Goal: Task Accomplishment & Management: Manage account settings

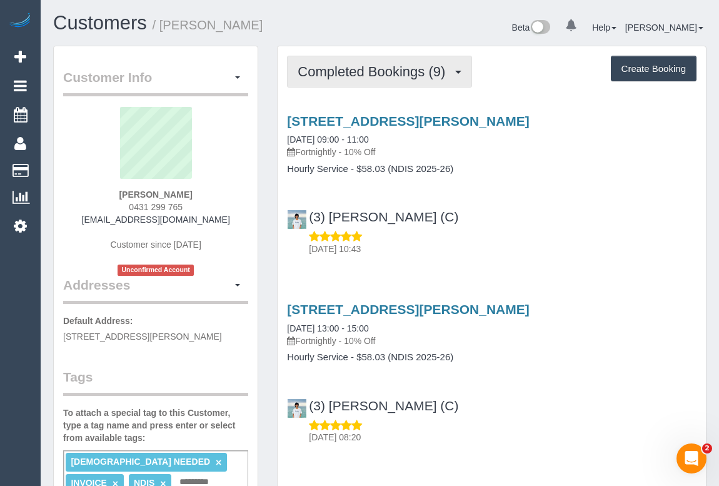
click at [351, 74] on span "Completed Bookings (9)" at bounding box center [374, 72] width 154 height 16
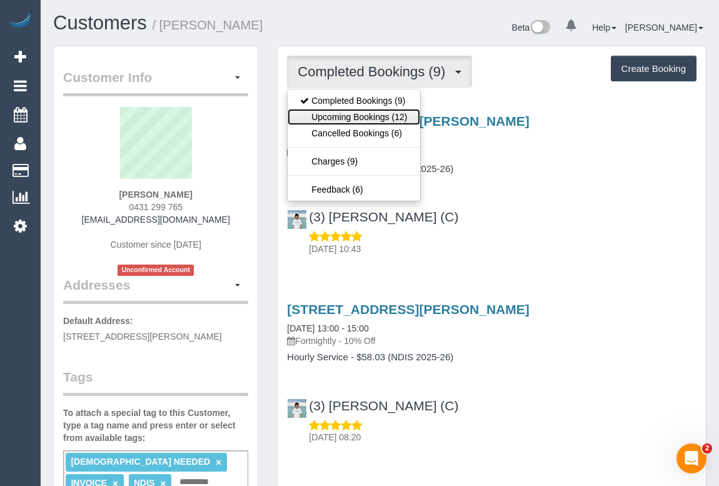
click at [353, 112] on link "Upcoming Bookings (12)" at bounding box center [353, 117] width 132 height 16
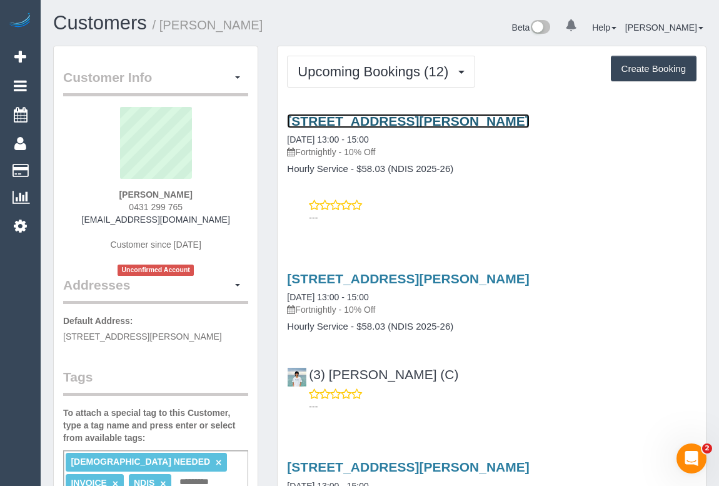
click at [392, 114] on link "102 / 10 Main Street, Blackburn, VIC 3130" at bounding box center [408, 121] width 242 height 14
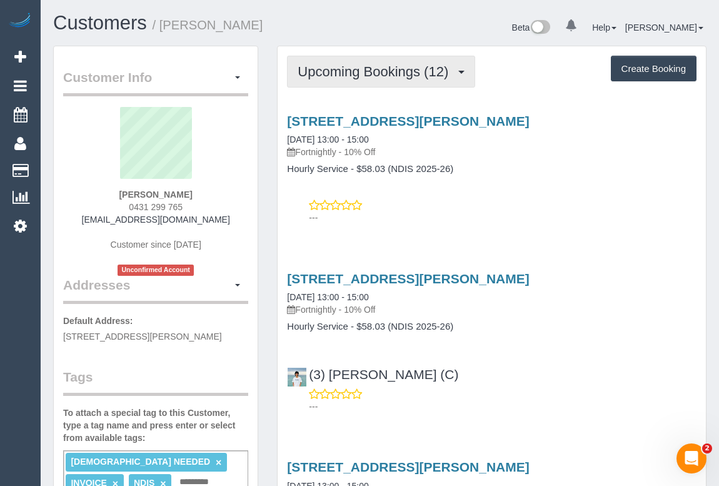
click at [359, 71] on span "Upcoming Bookings (12)" at bounding box center [375, 72] width 157 height 16
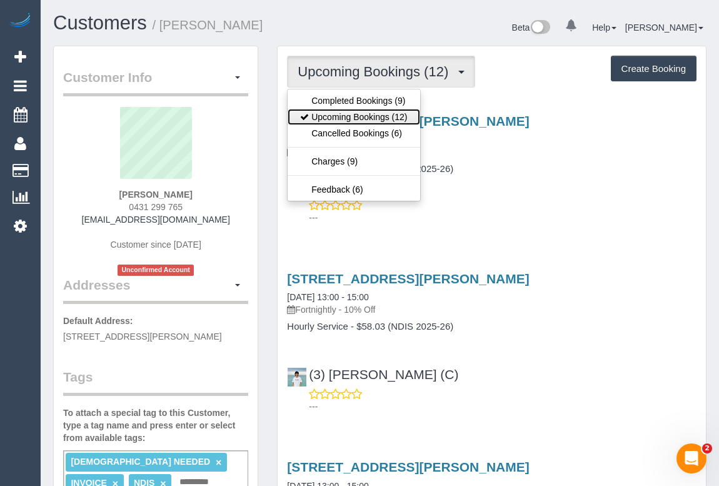
click at [372, 118] on link "Upcoming Bookings (12)" at bounding box center [353, 117] width 132 height 16
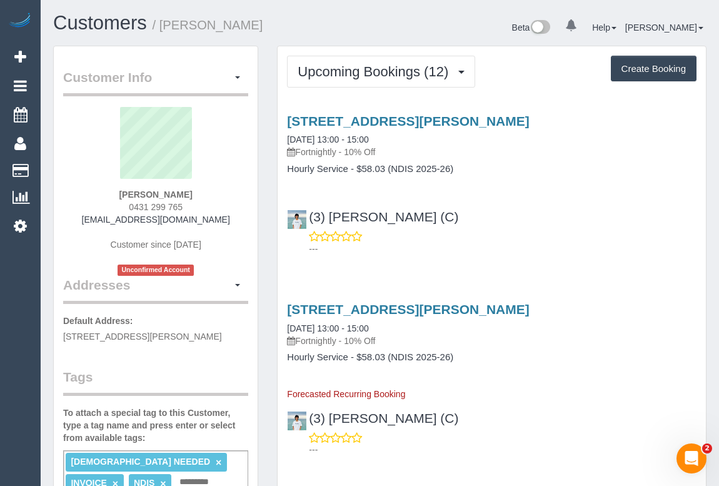
click at [559, 219] on div "(3) Himasha Amarasinghe (C) ---" at bounding box center [491, 227] width 428 height 56
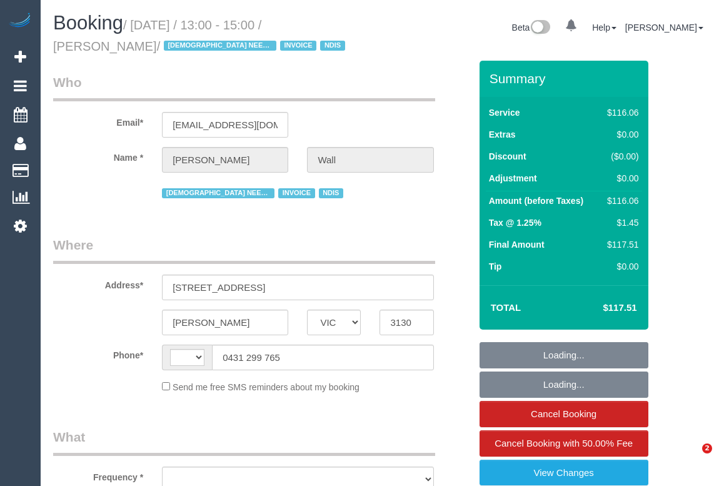
select select "VIC"
select select "string:AU"
select select "number:28"
select select "number:14"
select select "number:19"
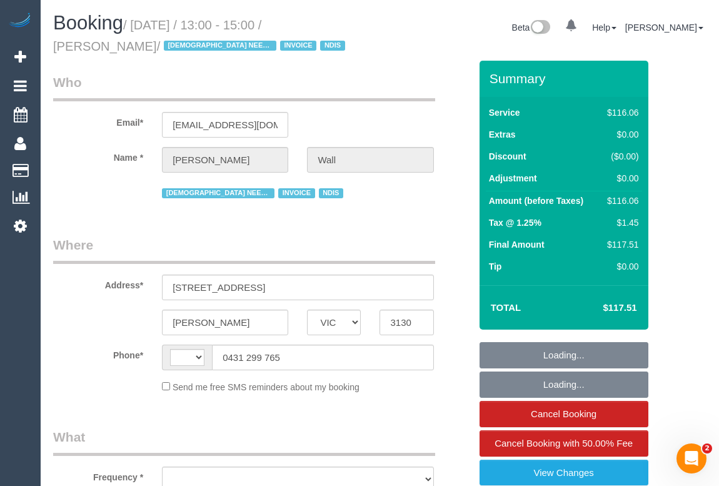
select select "number:36"
select select "number:35"
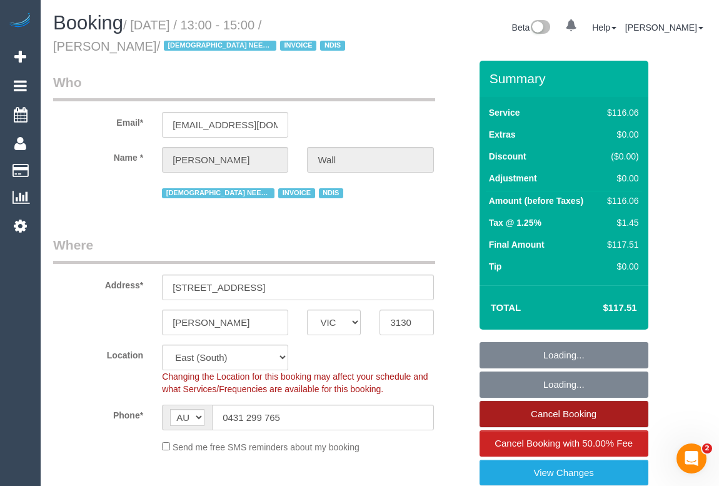
click at [558, 409] on link "Cancel Booking" at bounding box center [563, 414] width 169 height 26
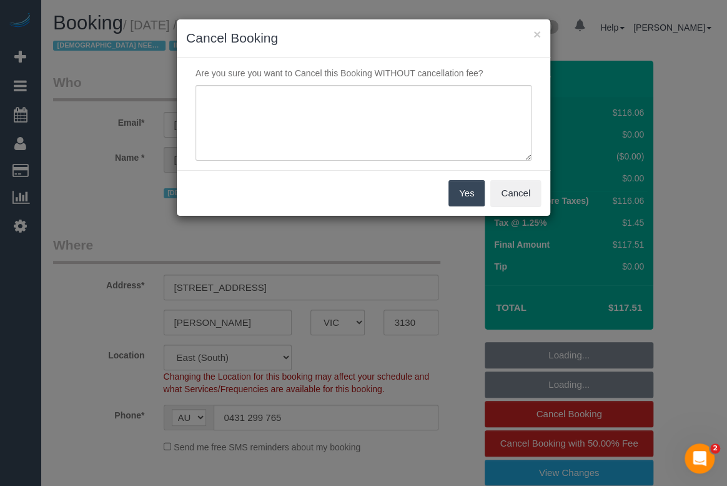
select select "object:1230"
click at [236, 96] on textarea at bounding box center [364, 123] width 336 height 76
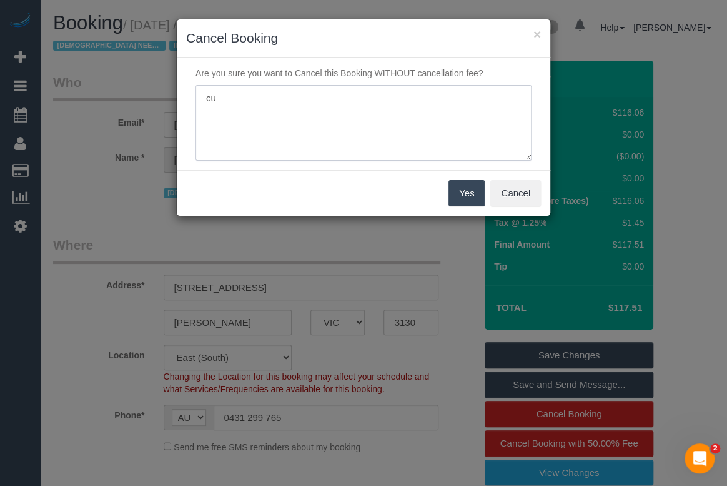
type textarea "c"
type textarea "Cleaner will be late. Customer no longer available - sms - OM"
click at [460, 192] on button "Yes" at bounding box center [467, 193] width 36 height 26
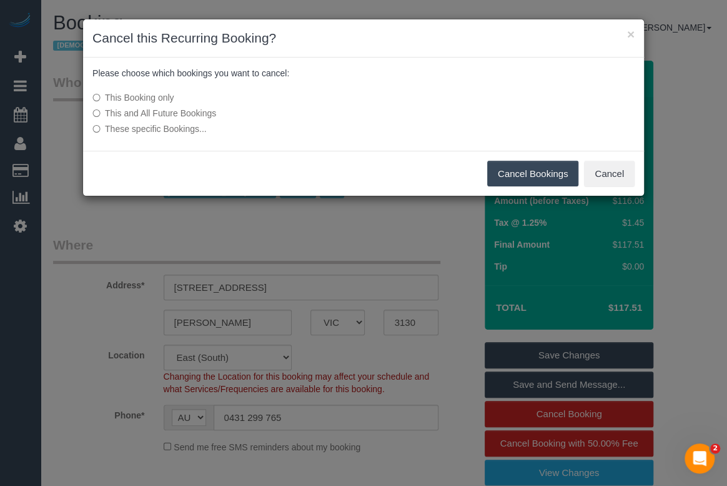
click at [525, 169] on button "Cancel Bookings" at bounding box center [533, 174] width 92 height 26
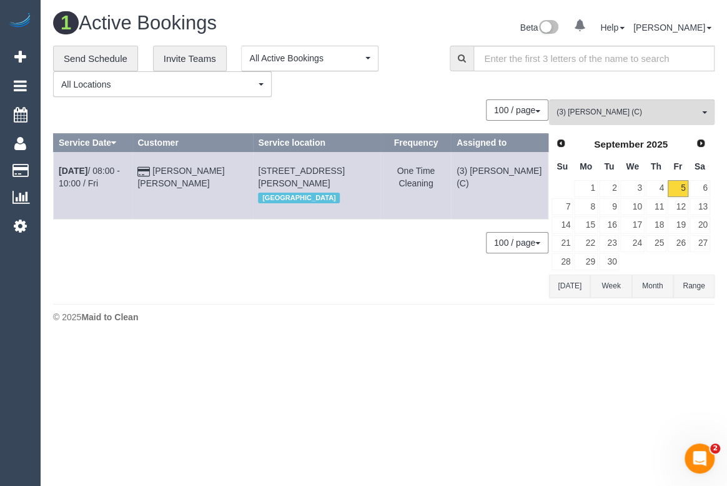
click at [174, 296] on div "0 Bookings found. We couldn't find any bookings that matched your search. Creat…" at bounding box center [301, 197] width 496 height 197
click at [625, 112] on span "(3) [PERSON_NAME] (C)" at bounding box center [628, 112] width 142 height 11
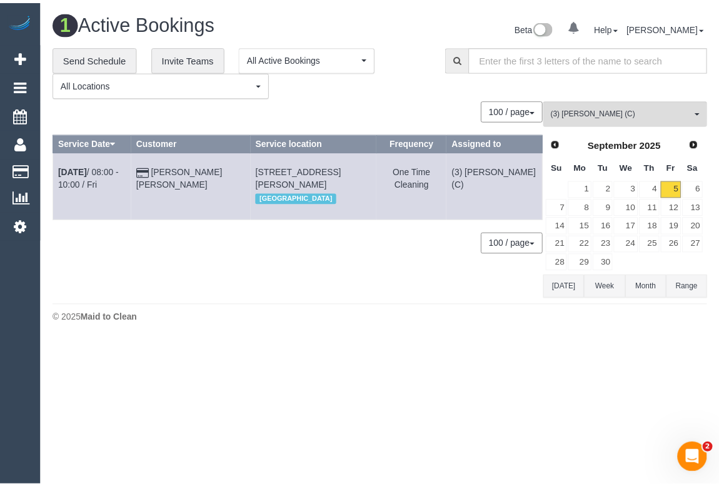
scroll to position [1956, 0]
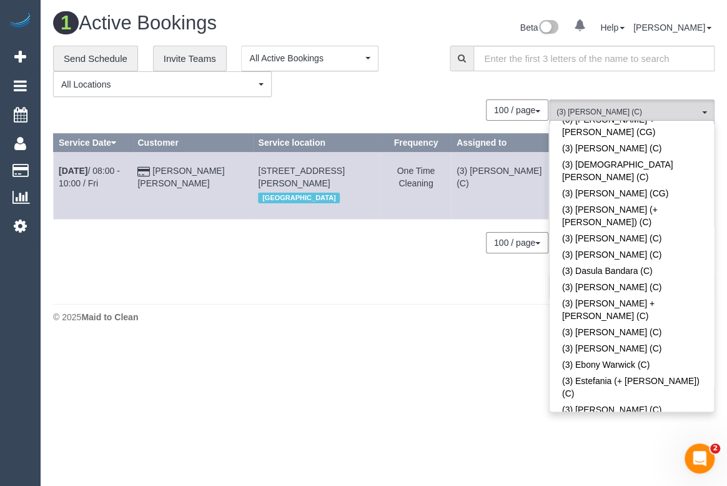
click at [407, 81] on div "**********" at bounding box center [242, 72] width 378 height 52
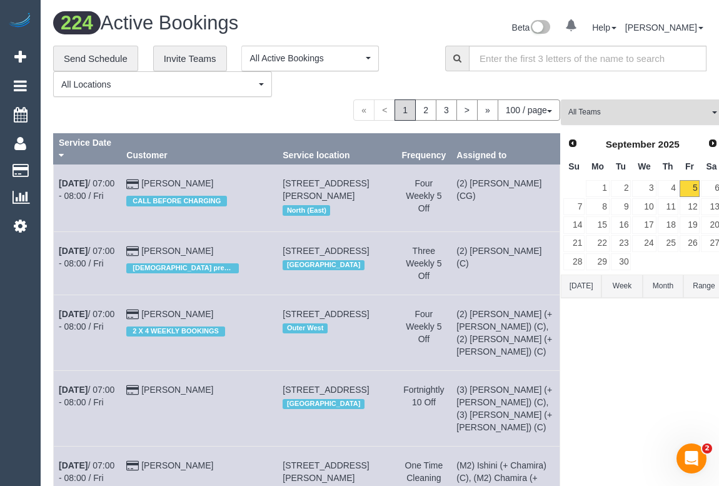
click at [624, 115] on span "All Teams" at bounding box center [638, 112] width 141 height 11
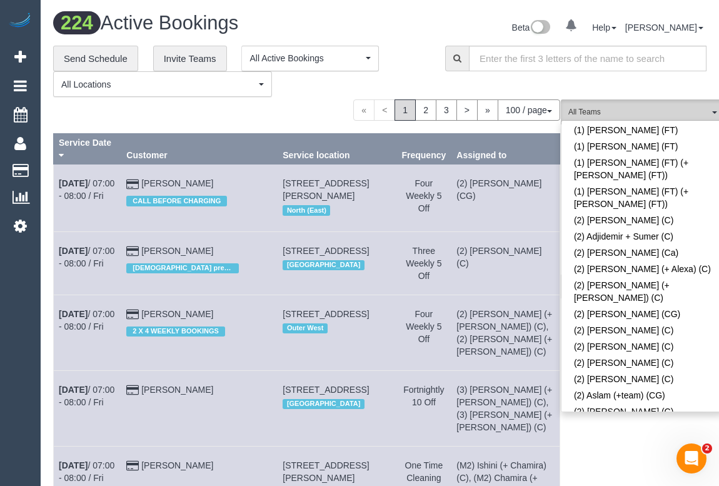
scroll to position [0, 0]
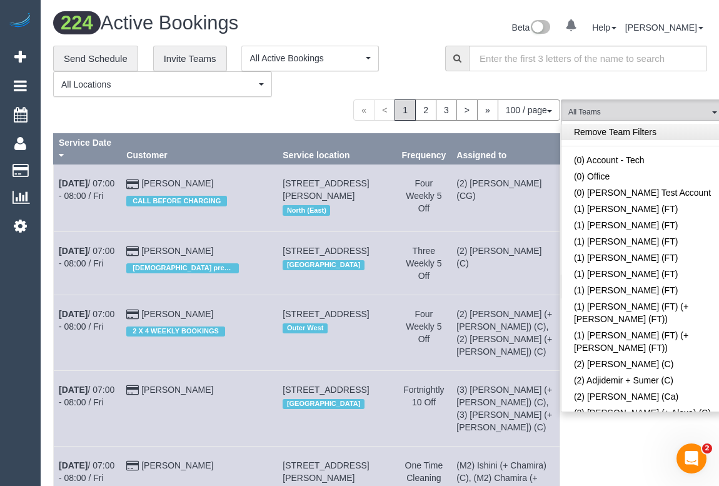
click at [605, 136] on link "Remove Team Filters" at bounding box center [642, 132] width 162 height 16
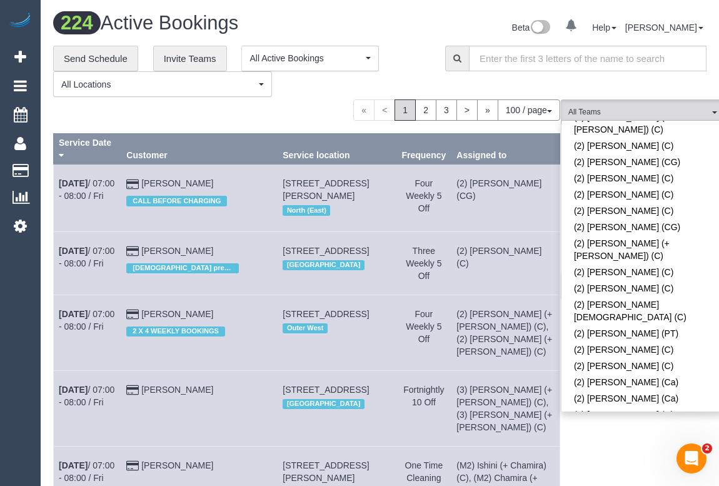
click at [605, 484] on link "(2) [PERSON_NAME] (CG)" at bounding box center [642, 492] width 162 height 16
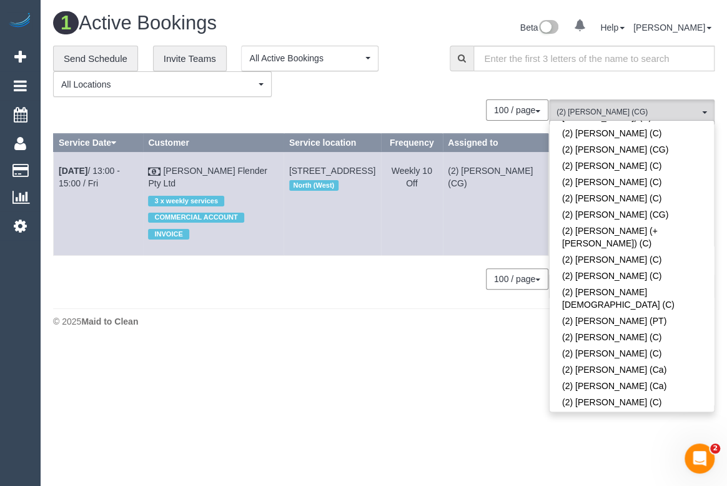
click at [362, 329] on div "1 Active Bookings Beta 0 Your Notifications You have 0 alerts Help Help Docs Ta…" at bounding box center [384, 173] width 687 height 346
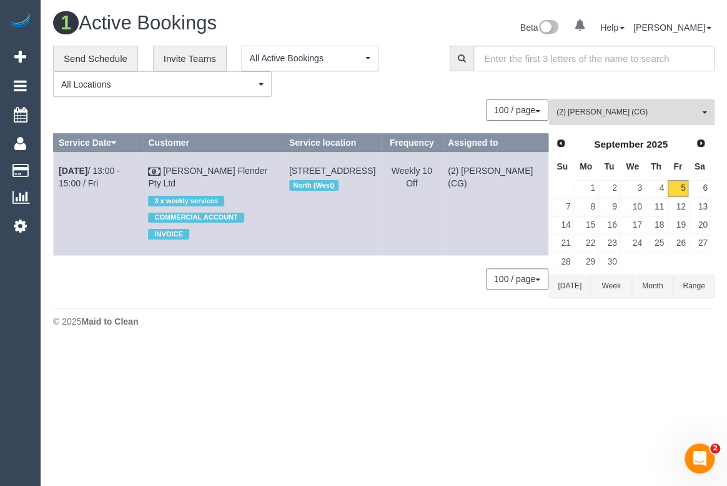
click at [402, 318] on div "© 2025 Maid to Clean" at bounding box center [384, 321] width 662 height 12
click at [591, 207] on link "8" at bounding box center [585, 206] width 23 height 17
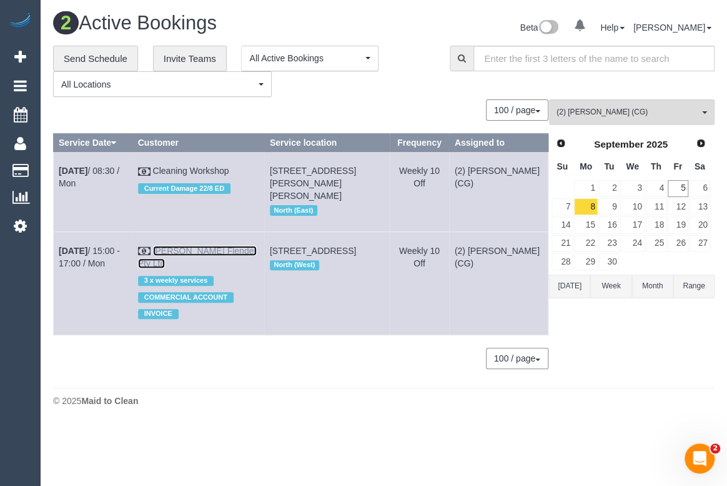
click at [231, 246] on link "[PERSON_NAME] Flender Pty Ltd" at bounding box center [197, 257] width 119 height 22
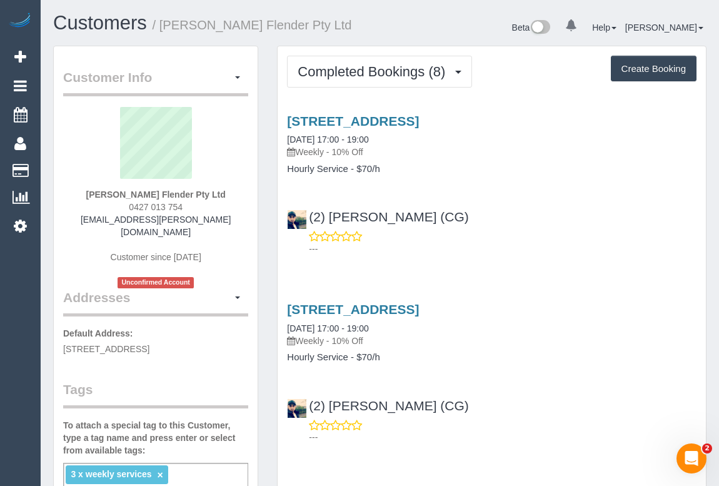
drag, startPoint x: 110, startPoint y: 204, endPoint x: 201, endPoint y: 205, distance: 90.6
click at [201, 205] on div "[PERSON_NAME] Flender Pty Ltd 0427 013 754 [EMAIL_ADDRESS][PERSON_NAME][DOMAIN_…" at bounding box center [155, 197] width 185 height 181
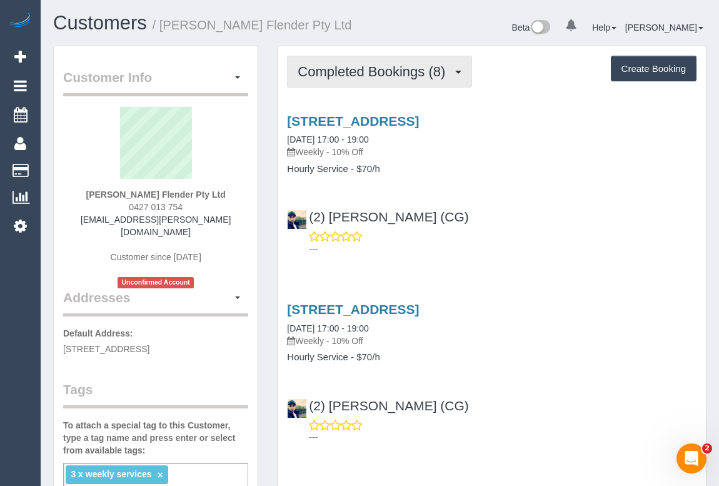
click at [341, 83] on button "Completed Bookings (8)" at bounding box center [379, 72] width 185 height 32
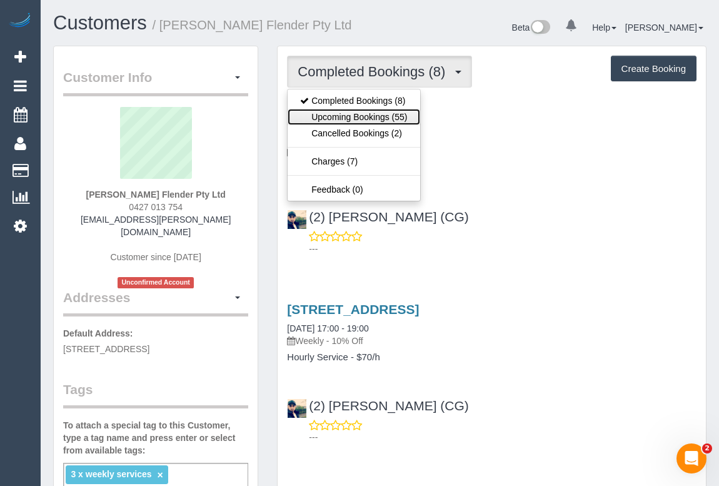
click at [337, 111] on link "Upcoming Bookings (55)" at bounding box center [353, 117] width 132 height 16
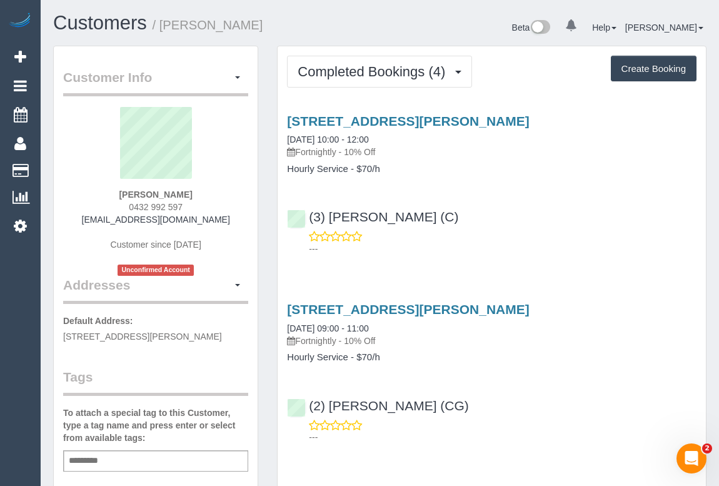
click at [471, 208] on div "(3) Juan Manuel (C) ---" at bounding box center [491, 227] width 428 height 56
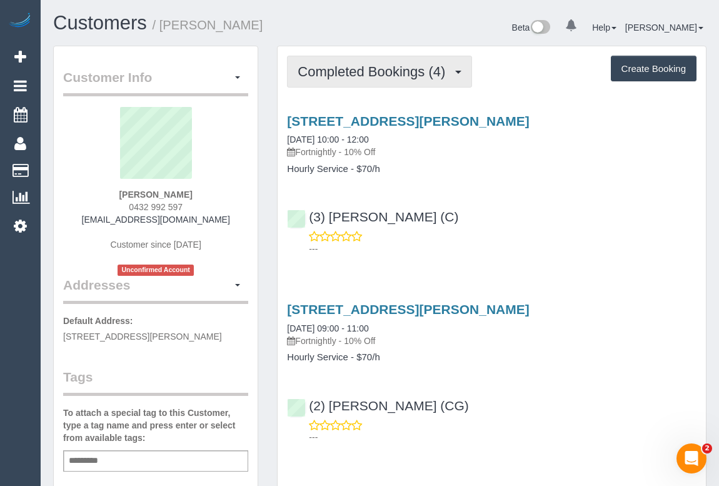
click at [384, 75] on span "Completed Bookings (4)" at bounding box center [374, 72] width 154 height 16
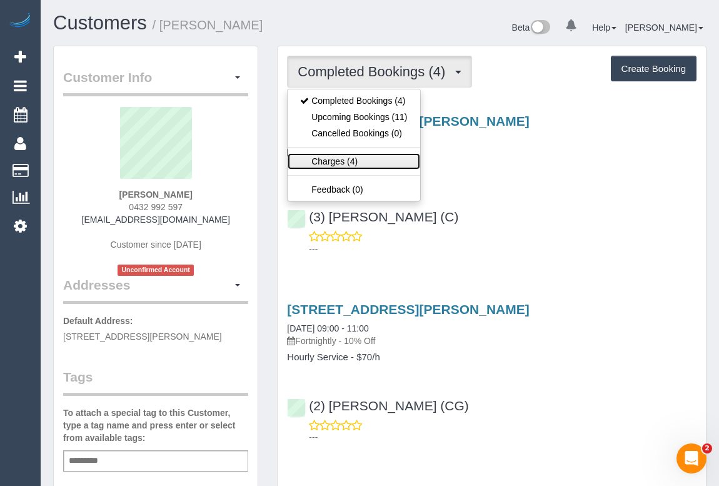
click at [332, 159] on link "Charges (4)" at bounding box center [353, 161] width 132 height 16
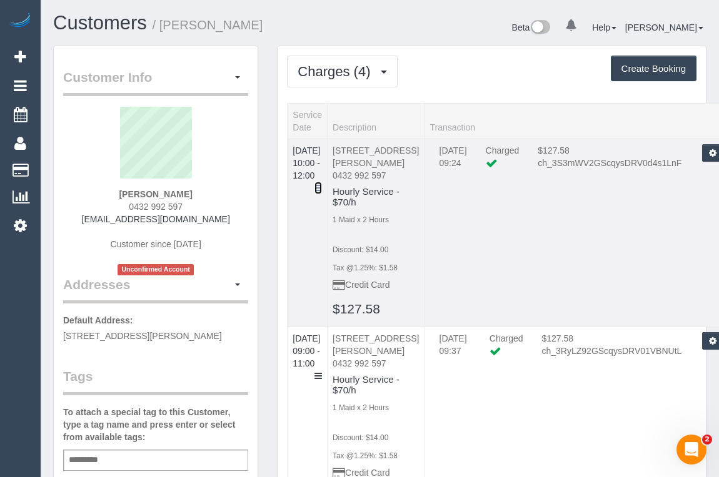
click at [322, 184] on icon at bounding box center [317, 188] width 7 height 9
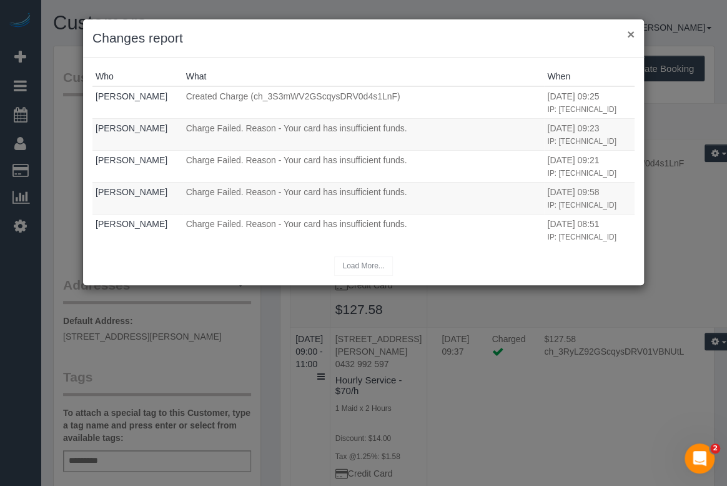
click at [634, 32] on button "×" at bounding box center [630, 33] width 7 height 13
